Goal: Transaction & Acquisition: Purchase product/service

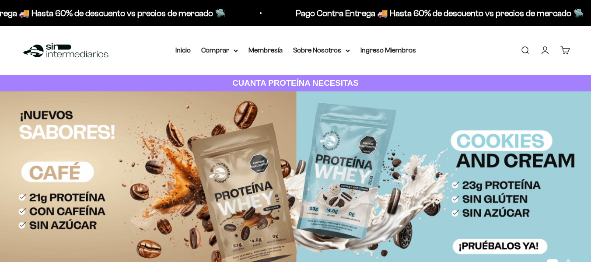
click at [549, 50] on link "Iniciar sesión" at bounding box center [545, 50] width 10 height 10
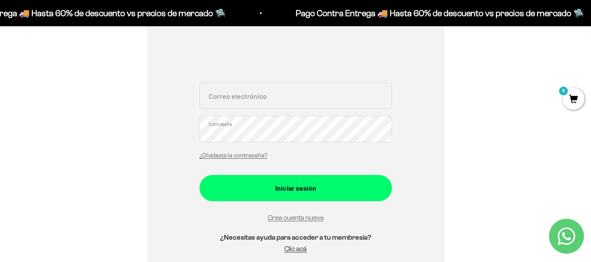
scroll to position [160, 0]
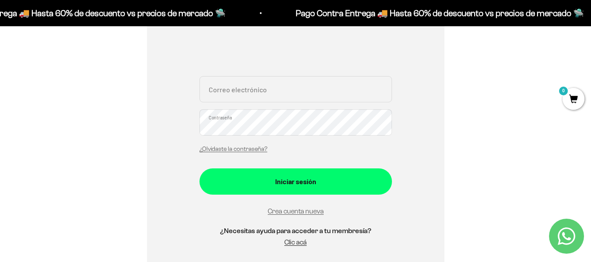
click at [304, 94] on input "Correo electrónico" at bounding box center [295, 89] width 192 height 26
type input "[EMAIL_ADDRESS][DOMAIN_NAME]"
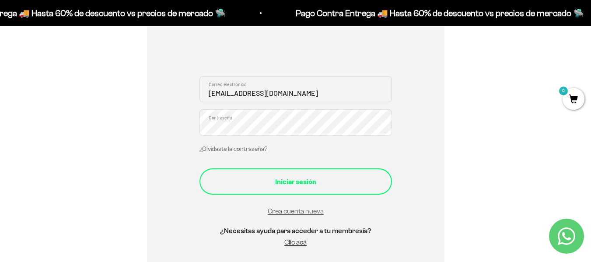
click at [319, 188] on button "Iniciar sesión" at bounding box center [295, 181] width 192 height 26
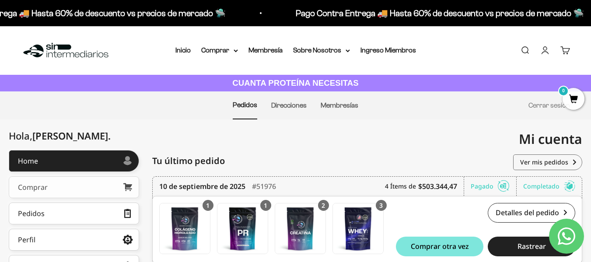
click at [100, 181] on link "Comprar" at bounding box center [74, 187] width 130 height 22
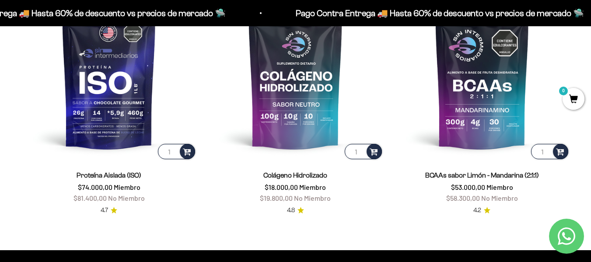
scroll to position [628, 0]
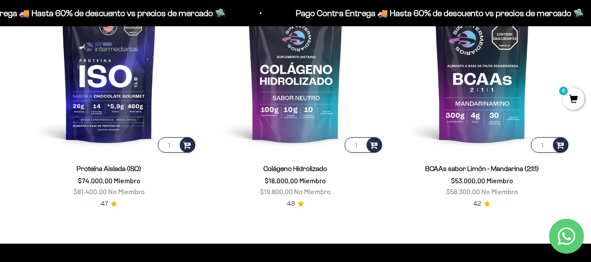
drag, startPoint x: 593, startPoint y: 17, endPoint x: 596, endPoint y: 60, distance: 43.9
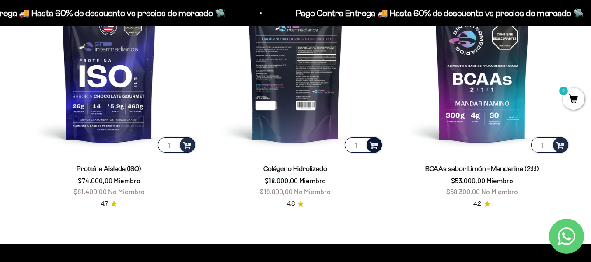
click at [376, 148] on span at bounding box center [373, 144] width 8 height 10
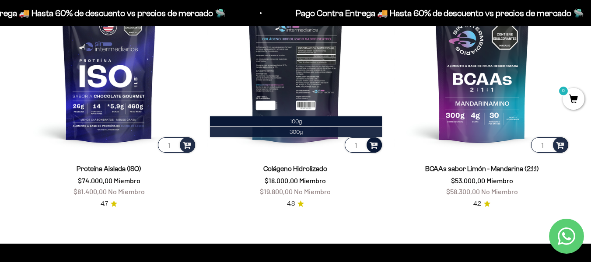
click at [362, 132] on li "300g" at bounding box center [295, 132] width 171 height 10
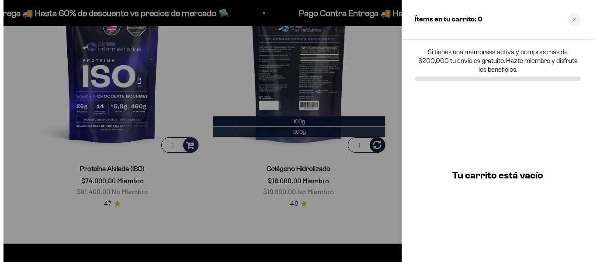
scroll to position [633, 0]
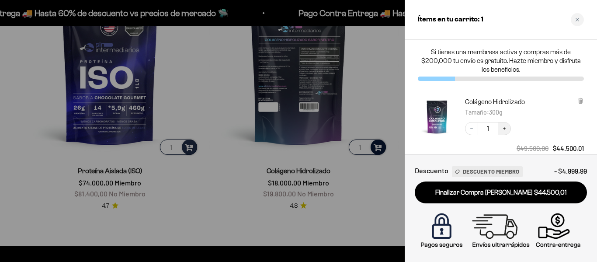
click at [506, 126] on icon "Increase quantity" at bounding box center [504, 128] width 5 height 5
click at [366, 101] on div at bounding box center [298, 131] width 597 height 262
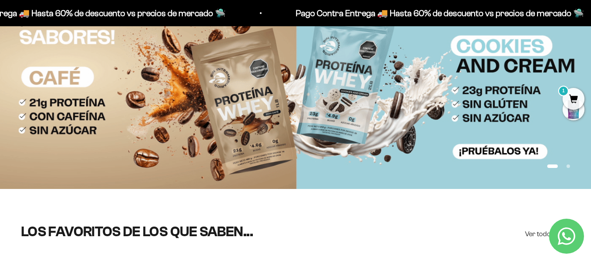
scroll to position [0, 0]
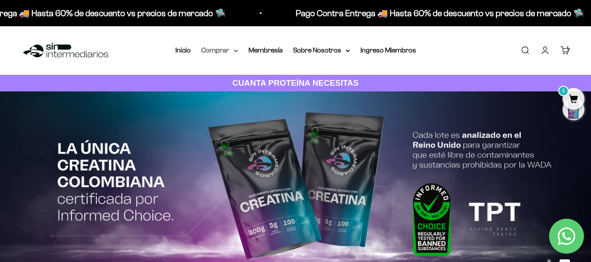
click at [233, 52] on summary "Comprar" at bounding box center [219, 50] width 37 height 11
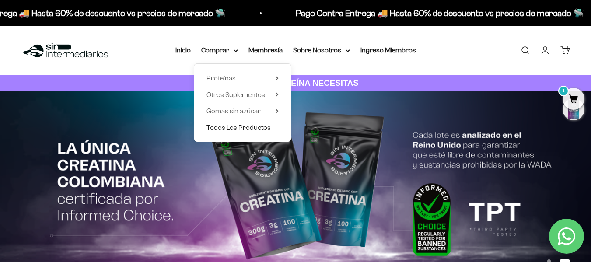
click at [249, 129] on span "Todos Los Productos" at bounding box center [238, 127] width 64 height 7
